Goal: Navigation & Orientation: Go to known website

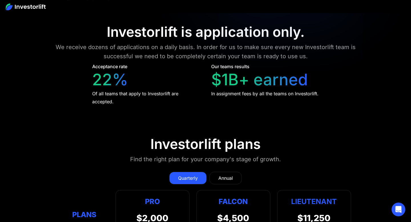
scroll to position [2715, 0]
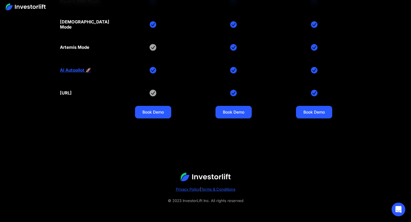
click at [206, 179] on img at bounding box center [205, 177] width 50 height 9
